Goal: Task Accomplishment & Management: Complete application form

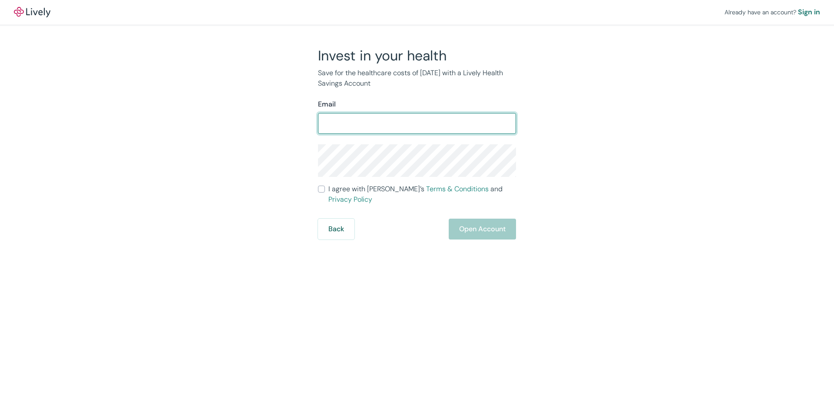
type input "[EMAIL_ADDRESS][DOMAIN_NAME]"
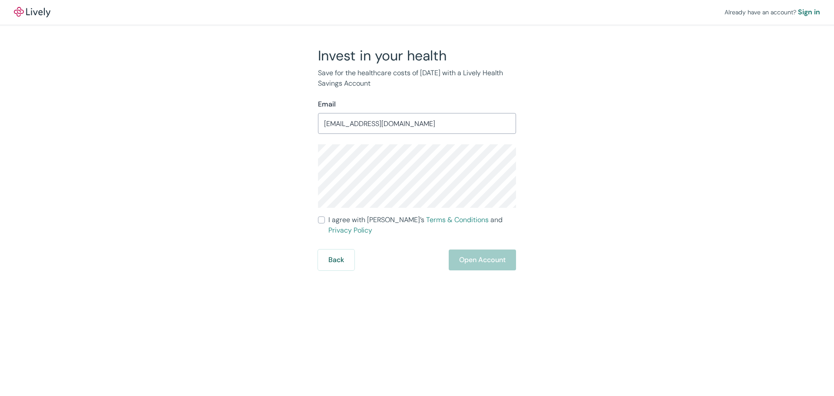
click at [475, 250] on div "Back Open Account" at bounding box center [417, 259] width 198 height 21
drag, startPoint x: 322, startPoint y: 222, endPoint x: 340, endPoint y: 225, distance: 18.5
click at [323, 222] on input "I agree with Lively’s Terms & Conditions and Privacy Policy" at bounding box center [321, 219] width 7 height 7
checkbox input "true"
click at [483, 256] on button "Open Account" at bounding box center [482, 259] width 67 height 21
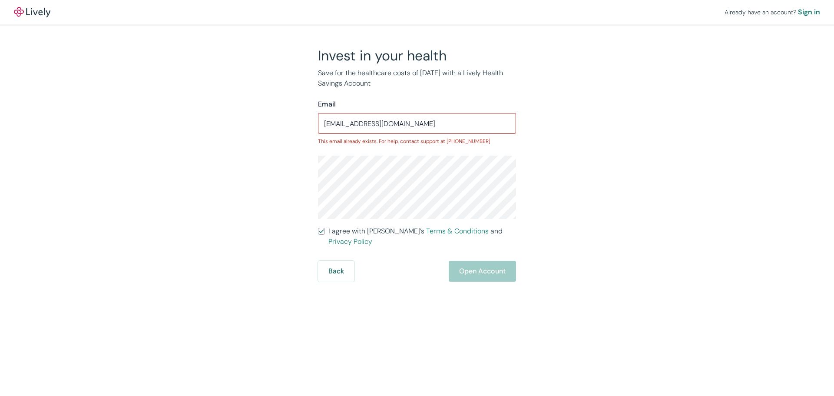
click at [462, 265] on div "Back Open Account" at bounding box center [417, 271] width 198 height 21
drag, startPoint x: 411, startPoint y: 129, endPoint x: 420, endPoint y: 135, distance: 11.1
click at [411, 129] on input "[EMAIL_ADDRESS][DOMAIN_NAME]" at bounding box center [417, 123] width 198 height 17
click at [807, 10] on div "Sign in" at bounding box center [809, 12] width 22 height 10
